Goal: Task Accomplishment & Management: Complete application form

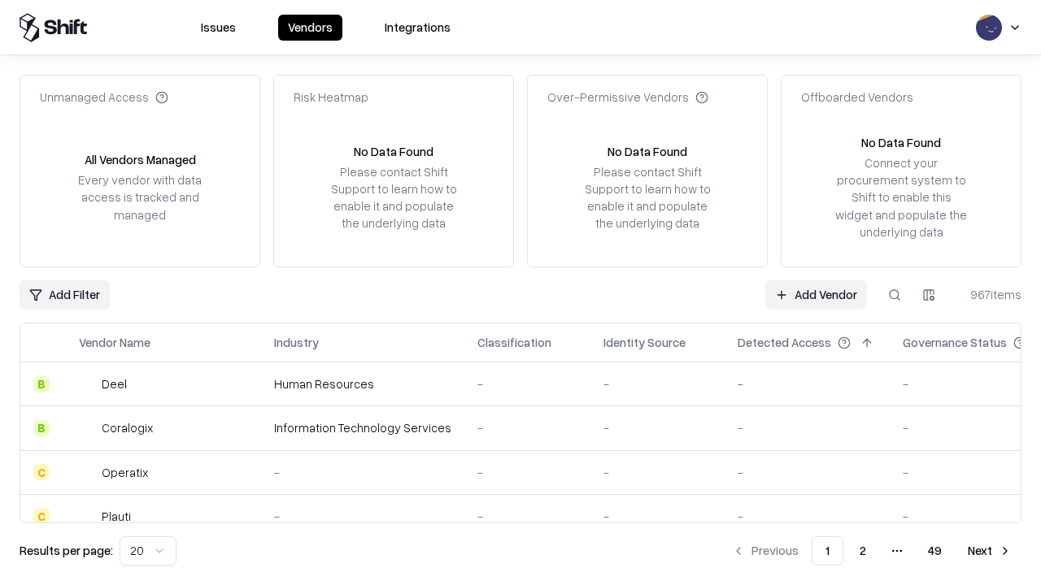
click at [816, 294] on link "Add Vendor" at bounding box center [816, 295] width 102 height 29
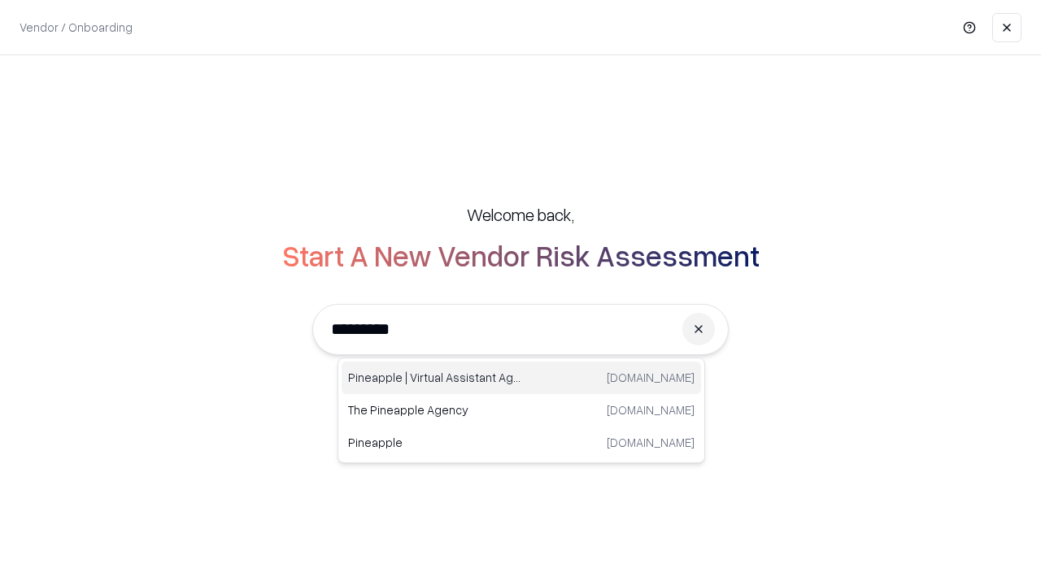
click at [521, 378] on div "Pineapple | Virtual Assistant Agency [DOMAIN_NAME]" at bounding box center [521, 378] width 359 height 33
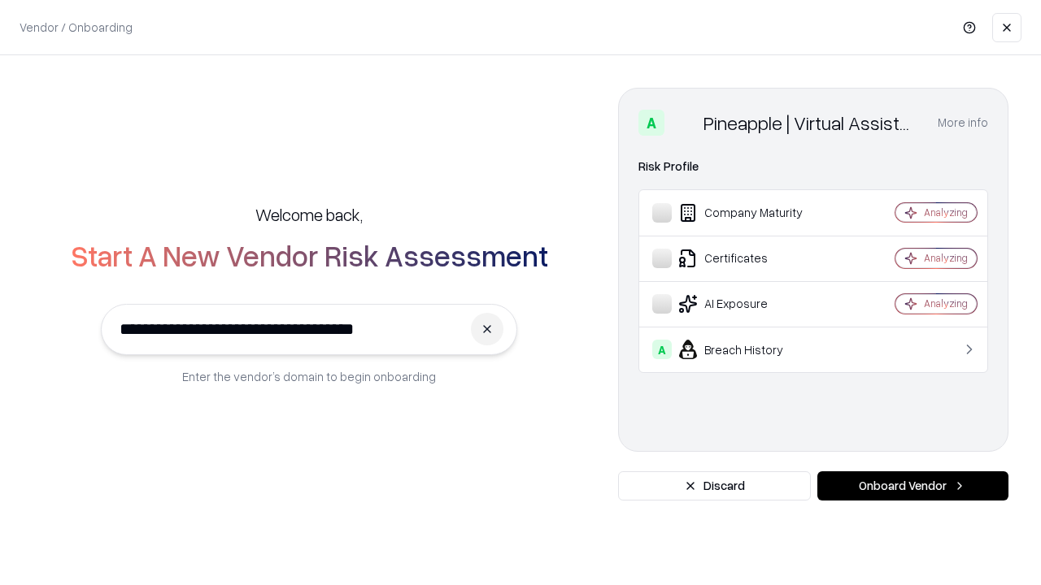
type input "**********"
click at [912, 486] on button "Onboard Vendor" at bounding box center [912, 486] width 191 height 29
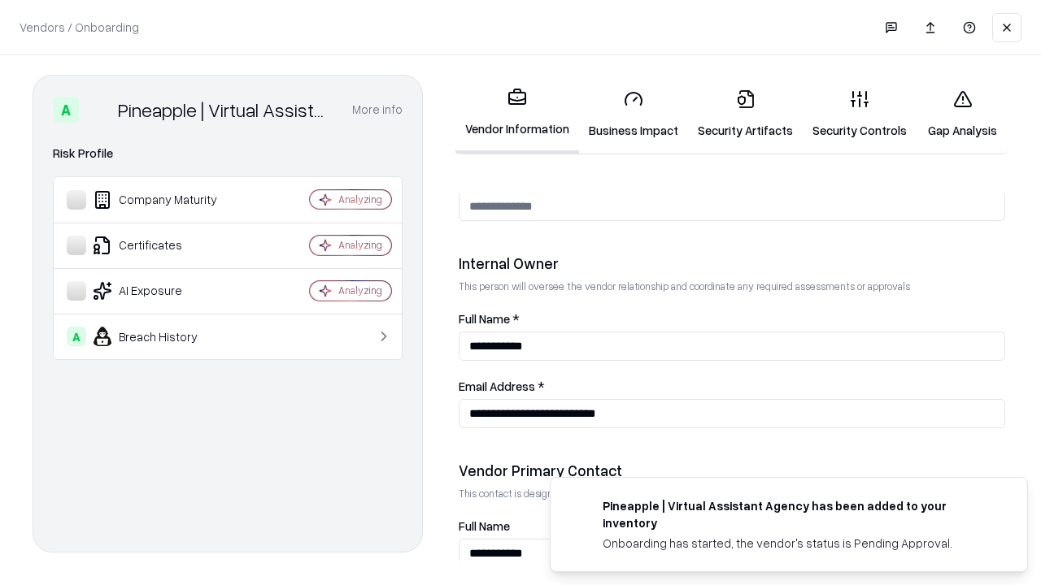
scroll to position [842, 0]
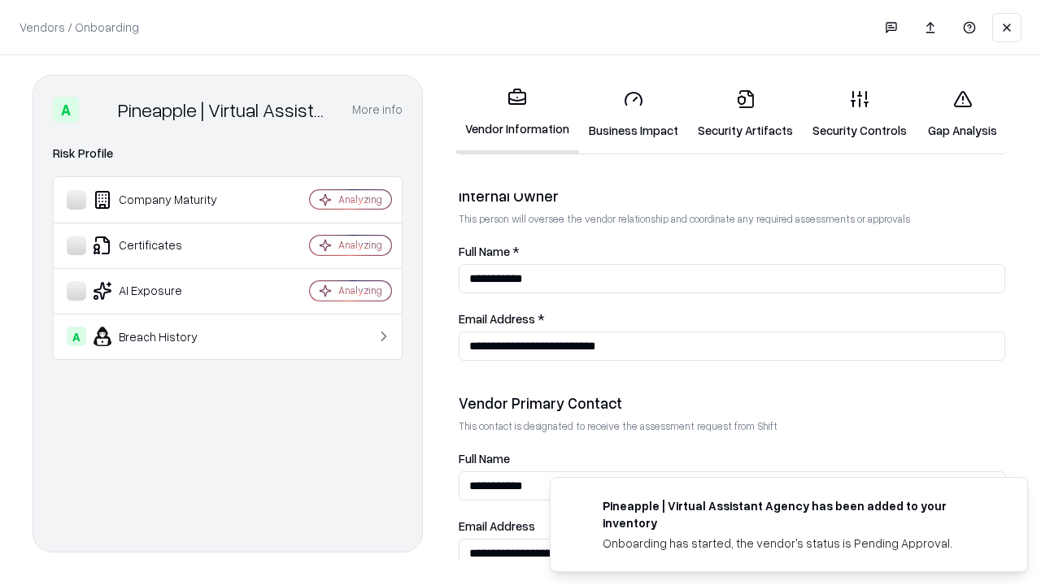
click at [633, 114] on link "Business Impact" at bounding box center [633, 114] width 109 height 76
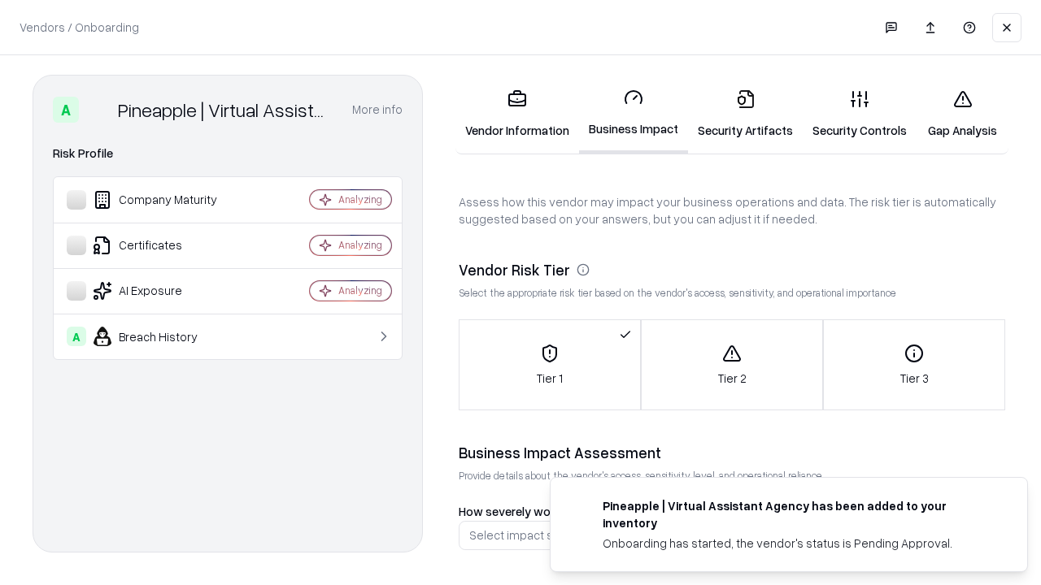
click at [962, 114] on link "Gap Analysis" at bounding box center [962, 114] width 92 height 76
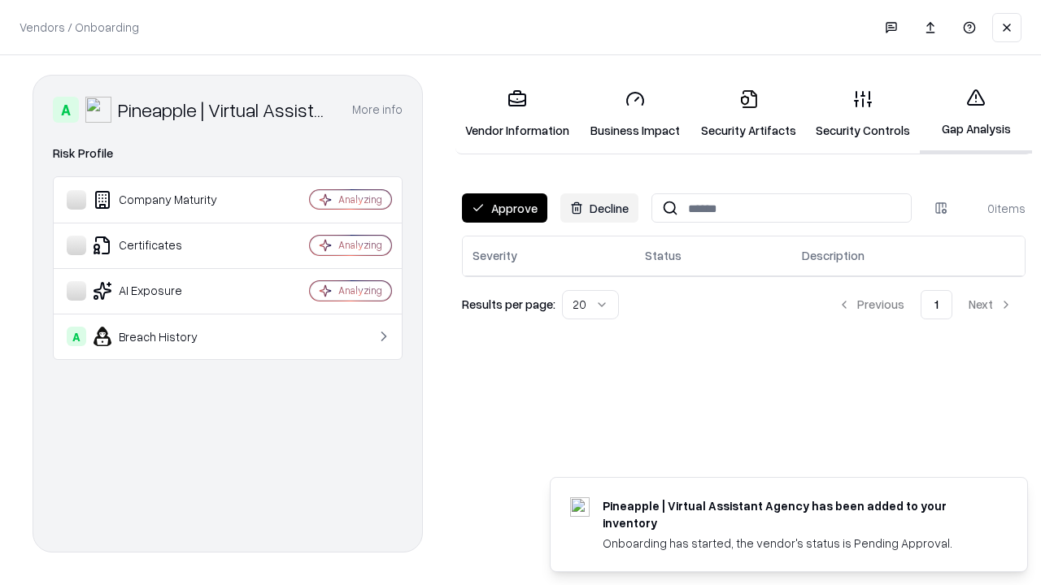
click at [504, 208] on button "Approve" at bounding box center [504, 208] width 85 height 29
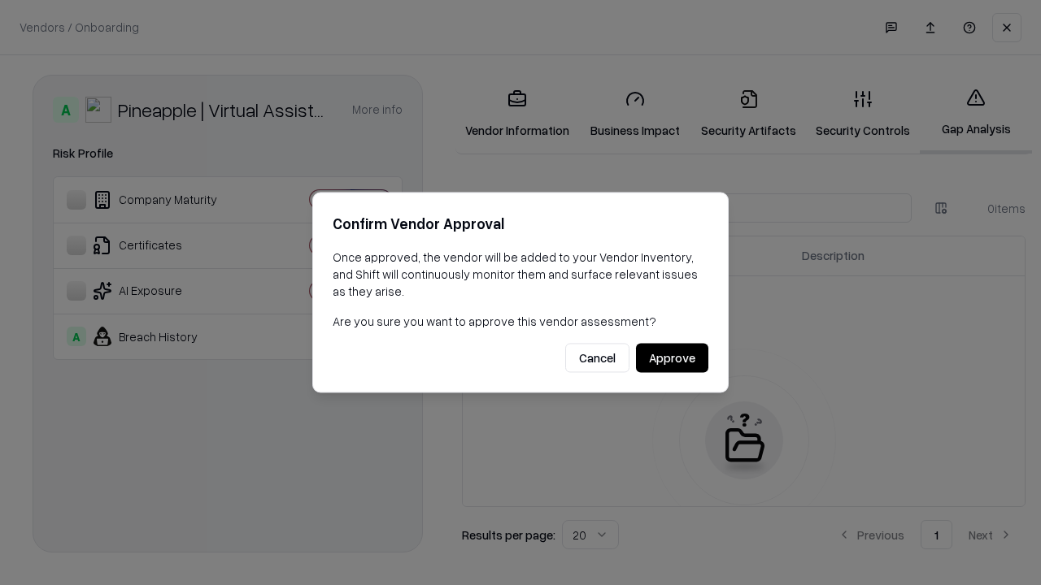
click at [672, 358] on button "Approve" at bounding box center [672, 358] width 72 height 29
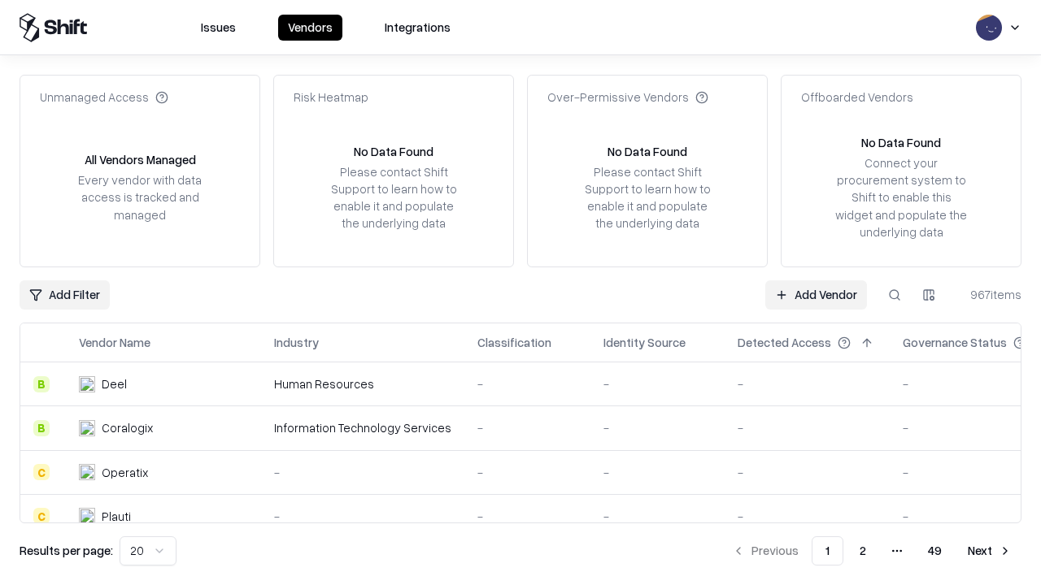
type input "**********"
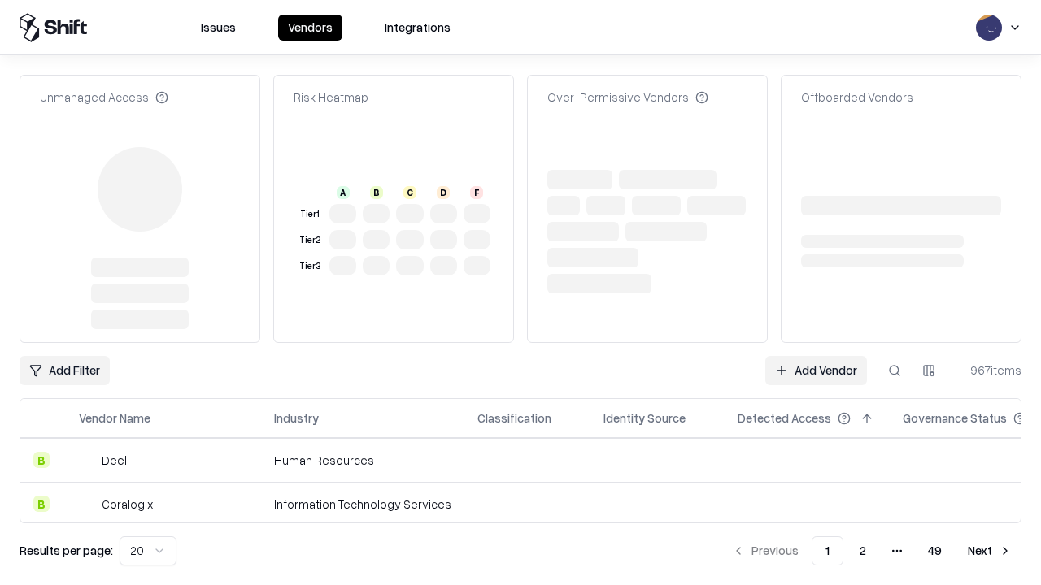
click at [816, 356] on link "Add Vendor" at bounding box center [816, 370] width 102 height 29
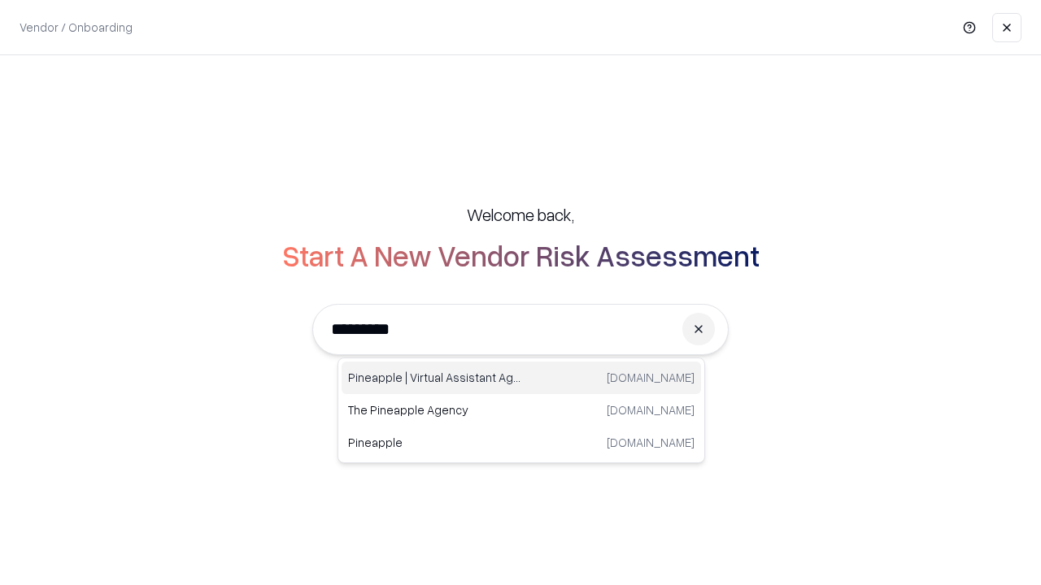
click at [521, 378] on div "Pineapple | Virtual Assistant Agency [DOMAIN_NAME]" at bounding box center [521, 378] width 359 height 33
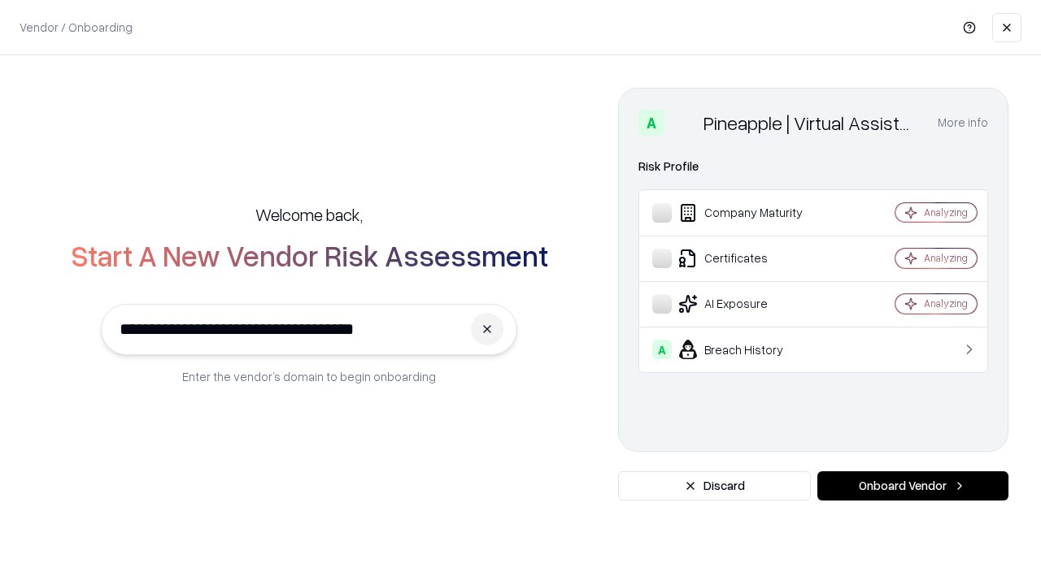
type input "**********"
click at [912, 486] on button "Onboard Vendor" at bounding box center [912, 486] width 191 height 29
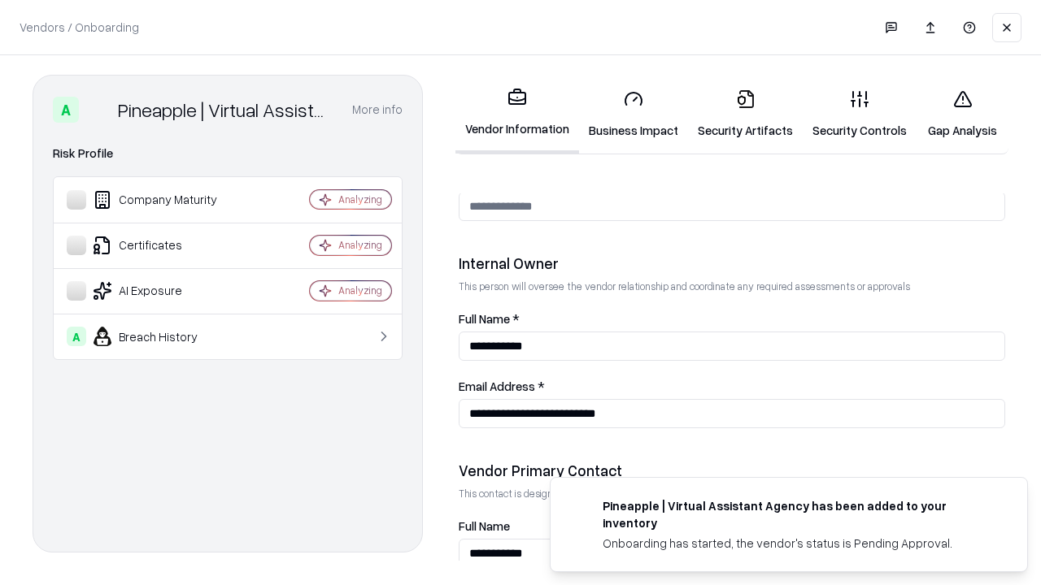
scroll to position [842, 0]
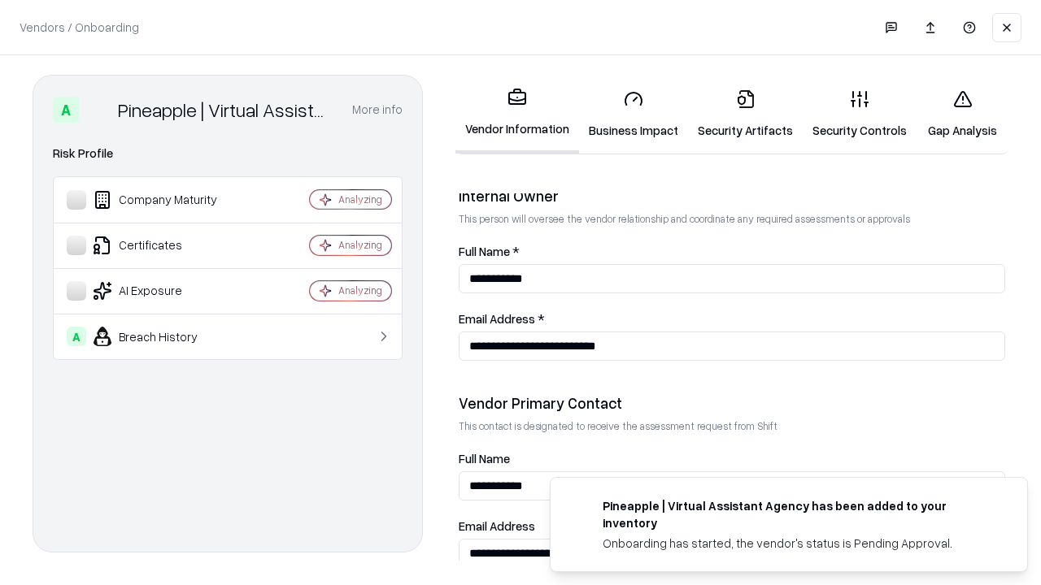
click at [962, 114] on link "Gap Analysis" at bounding box center [962, 114] width 92 height 76
